Goal: Transaction & Acquisition: Purchase product/service

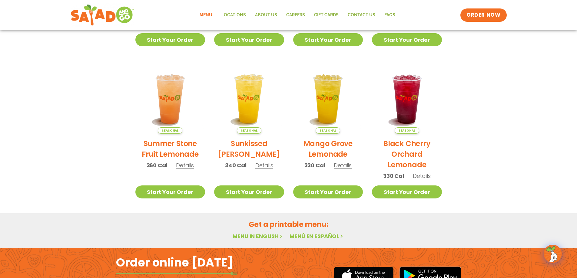
scroll to position [121, 0]
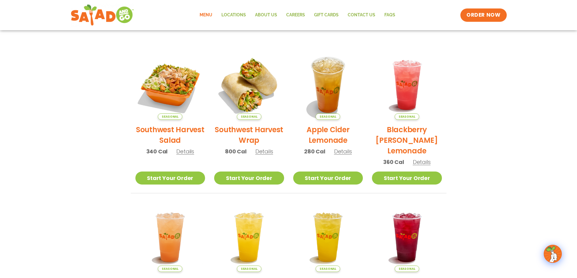
click at [206, 14] on link "Menu" at bounding box center [206, 15] width 22 height 14
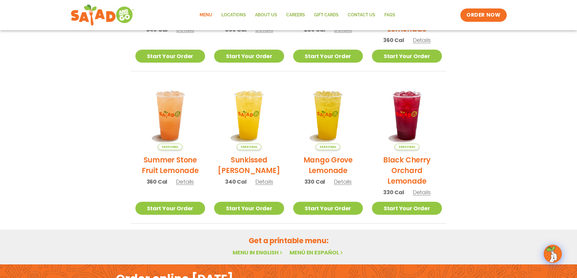
scroll to position [141, 0]
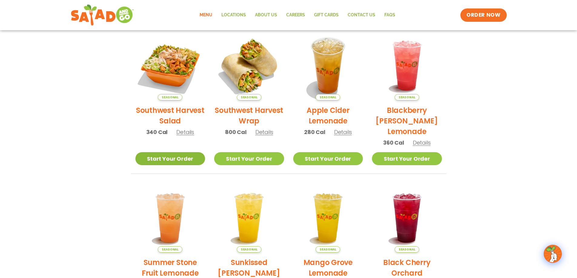
click at [189, 158] on link "Start Your Order" at bounding box center [170, 158] width 70 height 13
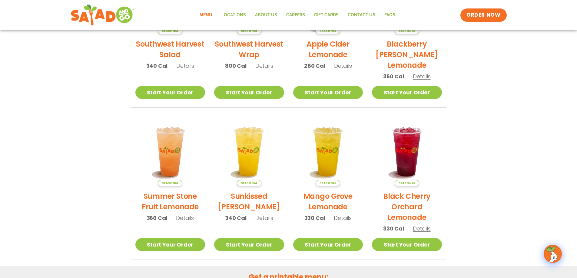
scroll to position [171, 0]
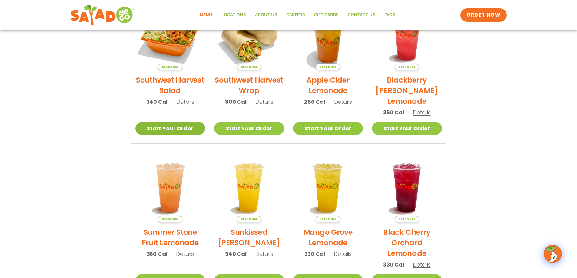
click at [184, 124] on link "Start Your Order" at bounding box center [170, 128] width 70 height 13
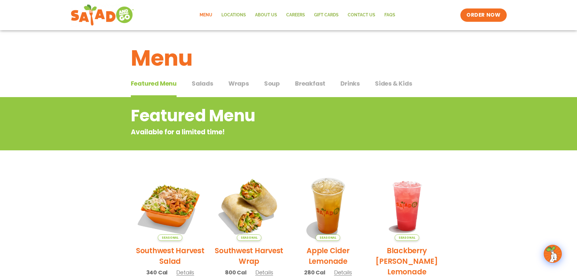
click at [205, 82] on span "Salads" at bounding box center [203, 83] width 22 height 9
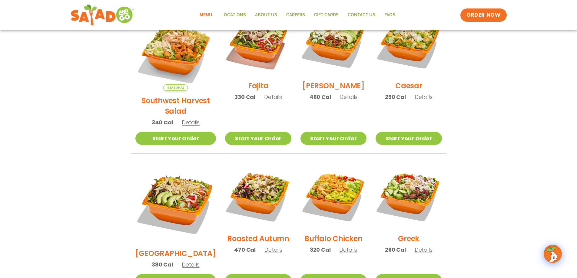
scroll to position [151, 0]
